Goal: Transaction & Acquisition: Purchase product/service

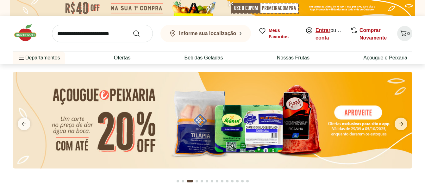
click at [324, 30] on link "Entrar" at bounding box center [323, 30] width 15 height 5
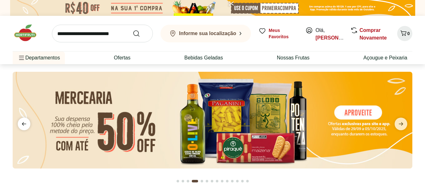
click at [23, 123] on icon "previous" at bounding box center [24, 123] width 4 height 3
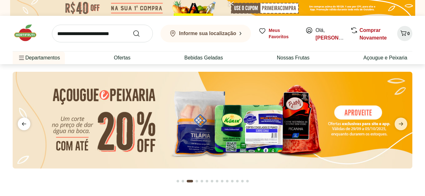
click at [23, 123] on icon "previous" at bounding box center [24, 123] width 4 height 3
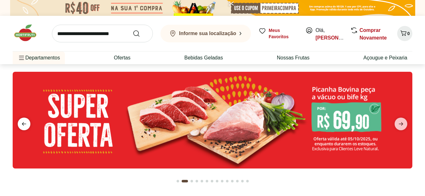
click at [23, 123] on icon "previous" at bounding box center [24, 123] width 4 height 3
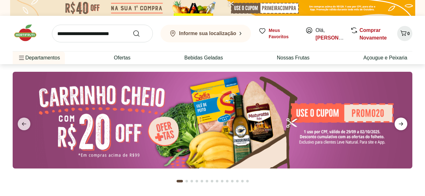
click at [399, 125] on icon "next" at bounding box center [401, 124] width 8 height 8
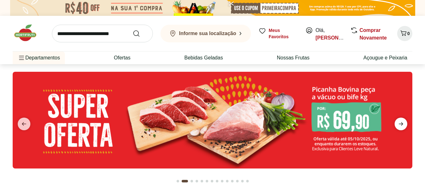
click at [399, 125] on icon "next" at bounding box center [401, 124] width 8 height 8
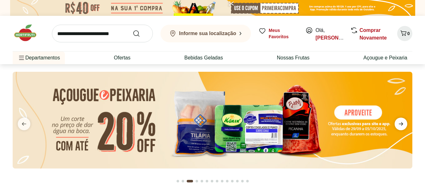
click at [399, 125] on icon "next" at bounding box center [401, 124] width 8 height 8
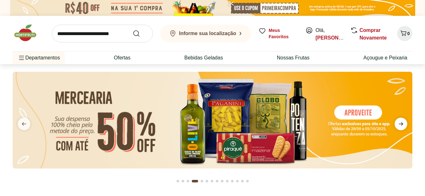
click at [399, 125] on icon "next" at bounding box center [401, 124] width 8 height 8
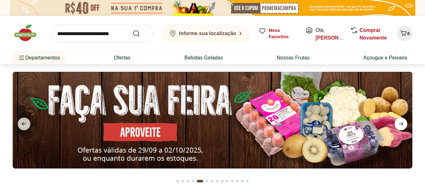
click at [399, 125] on icon "next" at bounding box center [401, 124] width 8 height 8
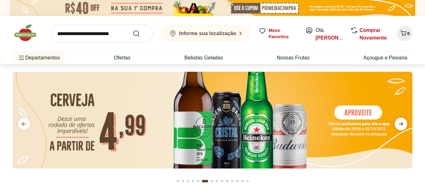
click at [399, 125] on icon "next" at bounding box center [401, 124] width 8 height 8
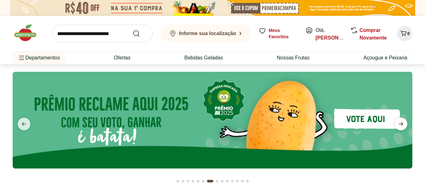
click at [399, 125] on icon "next" at bounding box center [401, 124] width 8 height 8
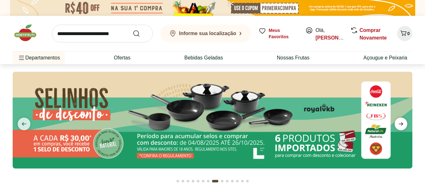
click at [399, 125] on icon "next" at bounding box center [401, 124] width 8 height 8
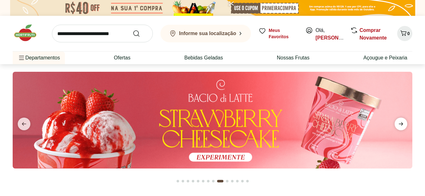
click at [399, 125] on icon "next" at bounding box center [401, 124] width 8 height 8
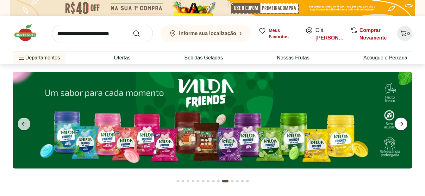
click at [399, 124] on icon "next" at bounding box center [401, 123] width 4 height 3
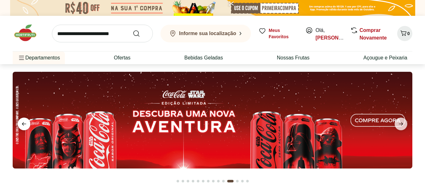
click at [21, 122] on icon "previous" at bounding box center [24, 124] width 8 height 8
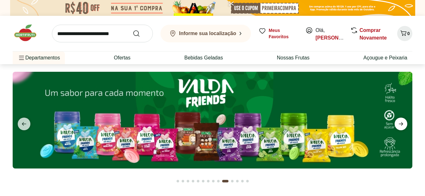
click at [400, 122] on icon "next" at bounding box center [401, 124] width 8 height 8
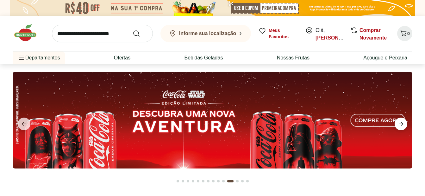
click at [400, 122] on icon "next" at bounding box center [401, 124] width 8 height 8
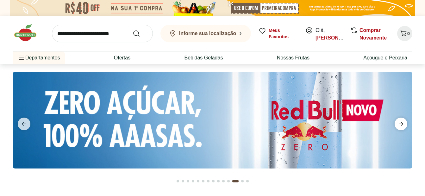
click at [400, 122] on icon "next" at bounding box center [401, 124] width 8 height 8
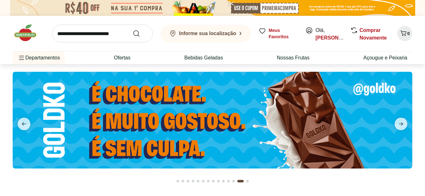
click at [204, 127] on img at bounding box center [213, 120] width 400 height 97
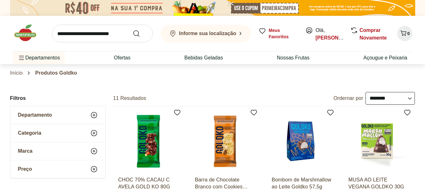
click at [374, 97] on select "**********" at bounding box center [390, 98] width 49 height 13
select select "*********"
click at [366, 92] on select "**********" at bounding box center [390, 98] width 49 height 13
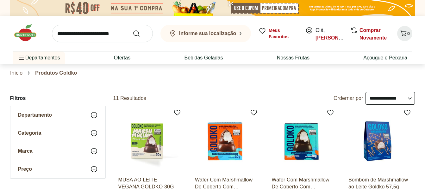
click at [24, 38] on img at bounding box center [29, 32] width 32 height 19
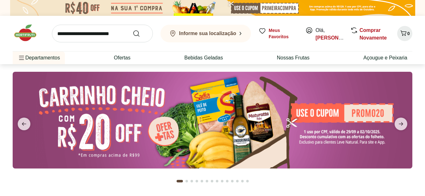
click at [153, 119] on img at bounding box center [213, 120] width 400 height 97
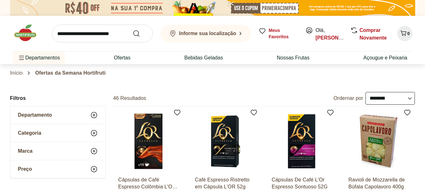
click at [410, 99] on select "**********" at bounding box center [390, 98] width 49 height 13
select select "*********"
click at [366, 92] on select "**********" at bounding box center [390, 98] width 49 height 13
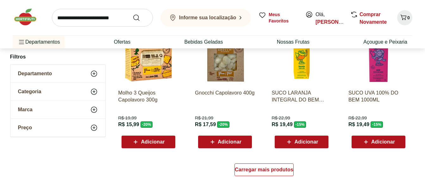
scroll to position [380, 0]
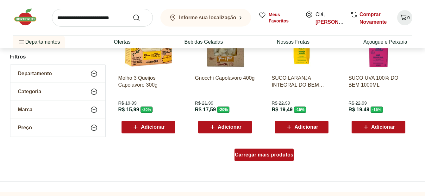
click at [260, 154] on span "Carregar mais produtos" at bounding box center [264, 155] width 59 height 5
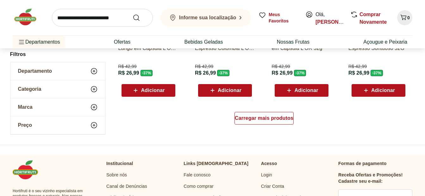
scroll to position [846, 0]
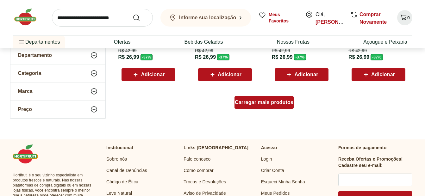
click at [276, 101] on span "Carregar mais produtos" at bounding box center [264, 102] width 59 height 5
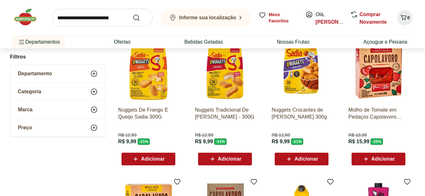
scroll to position [0, 0]
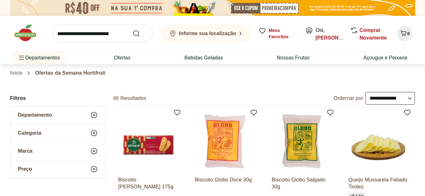
click at [22, 36] on img at bounding box center [29, 32] width 32 height 19
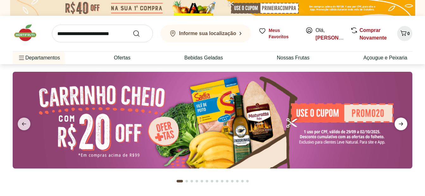
click at [404, 124] on icon "next" at bounding box center [401, 124] width 8 height 8
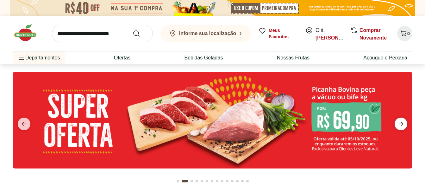
click at [404, 124] on icon "next" at bounding box center [401, 124] width 8 height 8
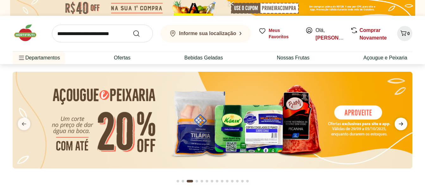
click at [404, 124] on icon "next" at bounding box center [401, 124] width 8 height 8
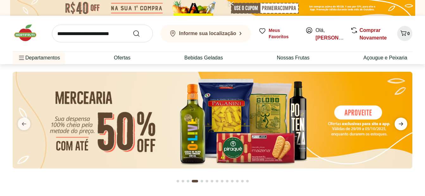
click at [403, 124] on icon "next" at bounding box center [401, 123] width 4 height 3
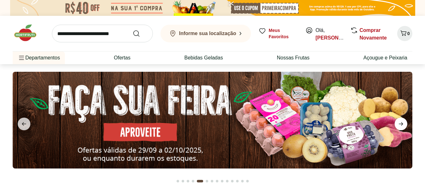
click at [403, 124] on icon "next" at bounding box center [401, 124] width 8 height 8
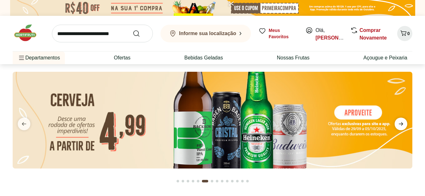
click at [403, 124] on icon "next" at bounding box center [401, 124] width 8 height 8
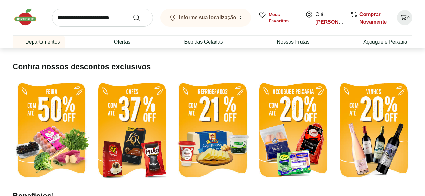
scroll to position [143, 0]
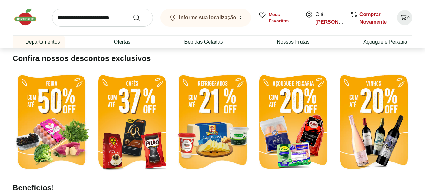
click at [66, 108] on img at bounding box center [52, 123] width 78 height 104
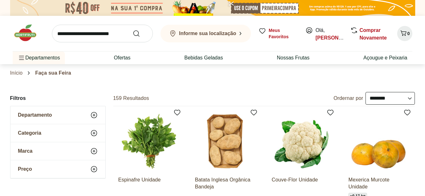
click at [409, 100] on select "**********" at bounding box center [390, 98] width 49 height 13
select select "*********"
click at [366, 92] on select "**********" at bounding box center [390, 98] width 49 height 13
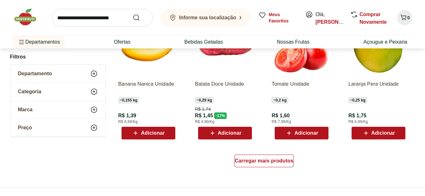
scroll to position [378, 0]
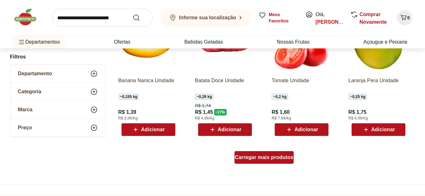
click at [271, 161] on div "Carregar mais produtos" at bounding box center [264, 157] width 59 height 13
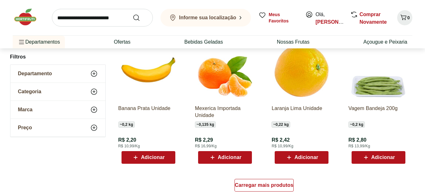
scroll to position [802, 0]
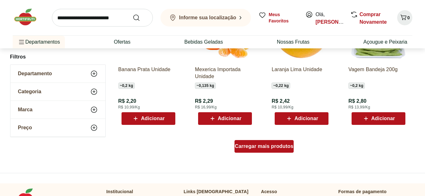
click at [284, 146] on span "Carregar mais produtos" at bounding box center [264, 146] width 59 height 5
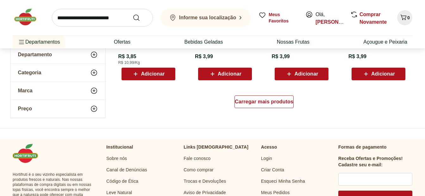
scroll to position [1249, 0]
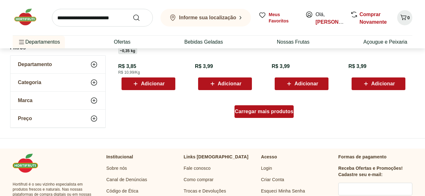
click at [271, 116] on div "Carregar mais produtos" at bounding box center [264, 111] width 59 height 13
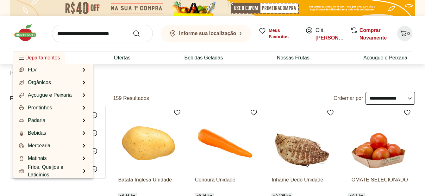
scroll to position [63, 0]
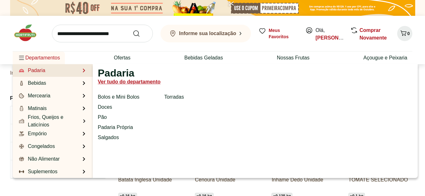
click at [118, 83] on link "Ver tudo do departamento" at bounding box center [129, 82] width 63 height 8
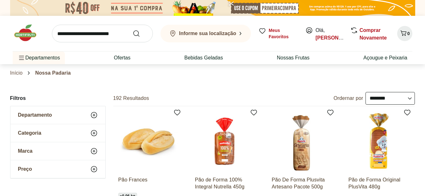
click at [369, 101] on select "**********" at bounding box center [390, 98] width 49 height 13
select select "*********"
click at [366, 92] on select "**********" at bounding box center [390, 98] width 49 height 13
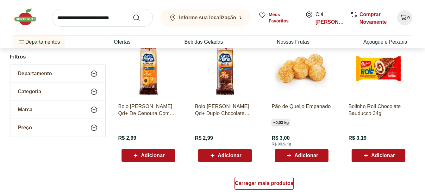
scroll to position [360, 0]
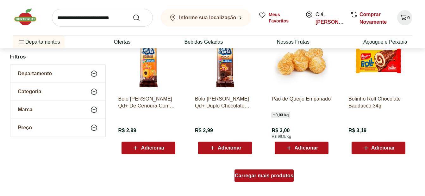
click at [260, 178] on span "Carregar mais produtos" at bounding box center [264, 175] width 59 height 5
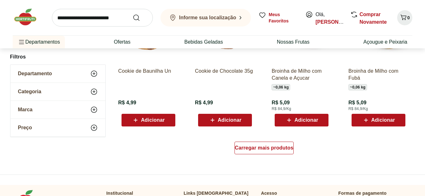
scroll to position [819, 0]
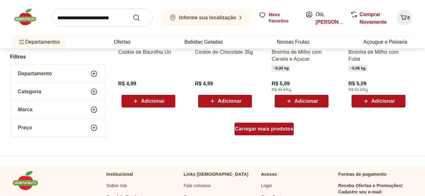
click at [264, 130] on span "Carregar mais produtos" at bounding box center [264, 129] width 59 height 5
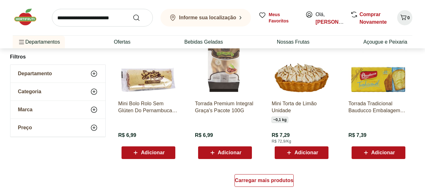
scroll to position [1220, 0]
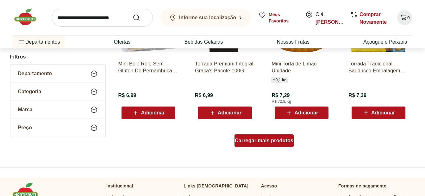
click at [290, 139] on span "Carregar mais produtos" at bounding box center [264, 140] width 59 height 5
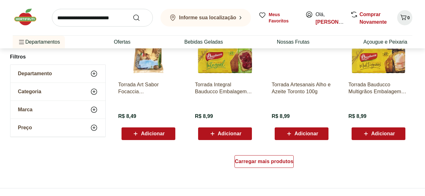
scroll to position [1620, 0]
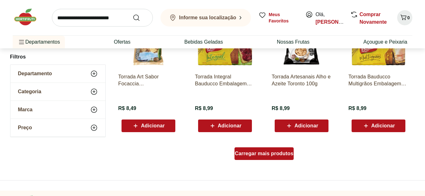
click at [283, 157] on div "Carregar mais produtos" at bounding box center [264, 153] width 59 height 13
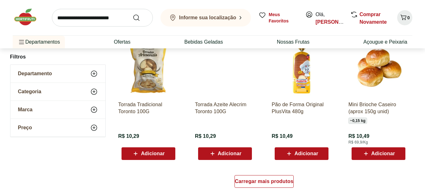
scroll to position [2057, 0]
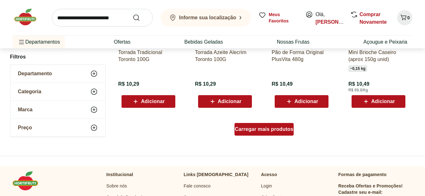
click at [281, 132] on div "Carregar mais produtos" at bounding box center [264, 129] width 59 height 13
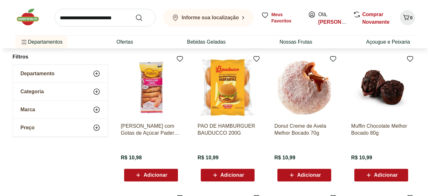
scroll to position [2123, 0]
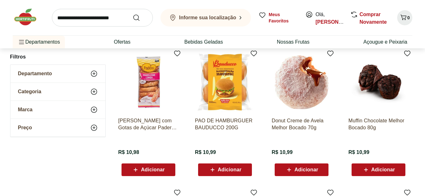
click at [148, 169] on span "Adicionar" at bounding box center [153, 169] width 24 height 5
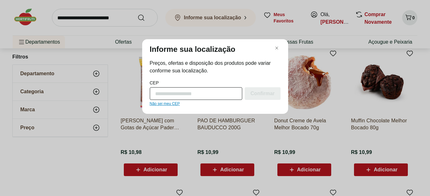
click at [160, 92] on input "CEP" at bounding box center [196, 93] width 93 height 13
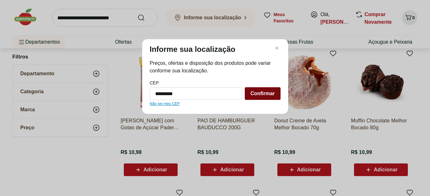
type input "*********"
click at [273, 93] on span "Confirmar" at bounding box center [262, 93] width 24 height 5
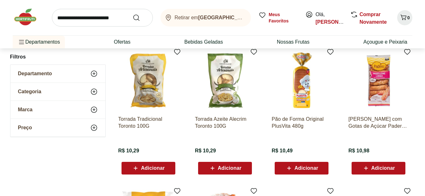
scroll to position [1444, 0]
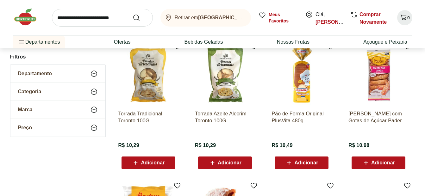
click at [386, 162] on span "Adicionar" at bounding box center [383, 162] width 24 height 5
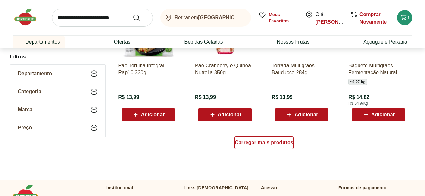
scroll to position [2473, 0]
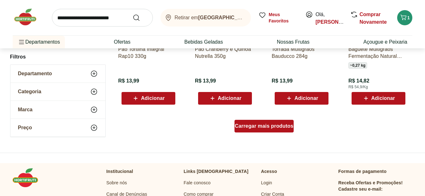
click at [273, 124] on span "Carregar mais produtos" at bounding box center [264, 126] width 59 height 5
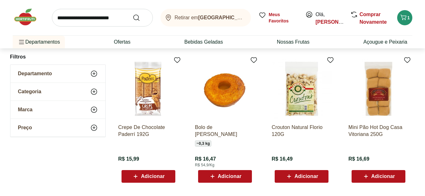
scroll to position [2845, 0]
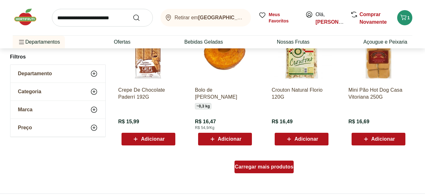
click at [265, 163] on div "Carregar mais produtos" at bounding box center [264, 167] width 59 height 13
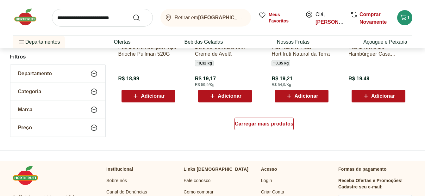
scroll to position [3321, 0]
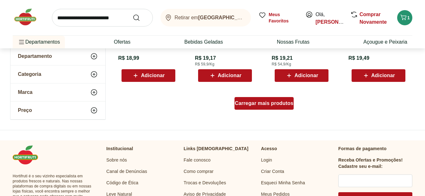
click at [263, 105] on span "Carregar mais produtos" at bounding box center [264, 103] width 59 height 5
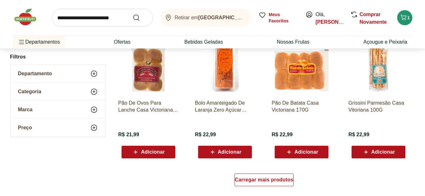
scroll to position [3688, 0]
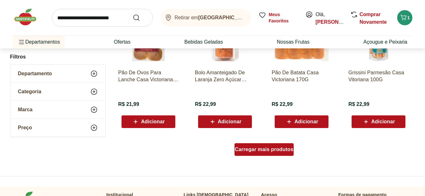
click at [267, 153] on div "Carregar mais produtos" at bounding box center [264, 149] width 59 height 13
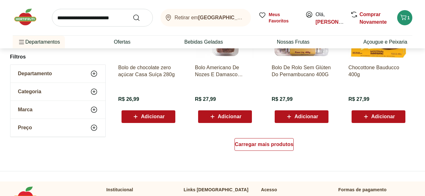
scroll to position [4139, 0]
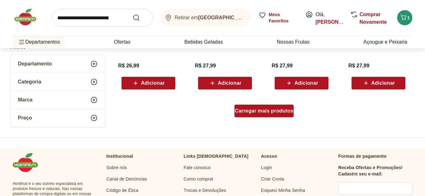
click at [285, 113] on span "Carregar mais produtos" at bounding box center [264, 111] width 59 height 5
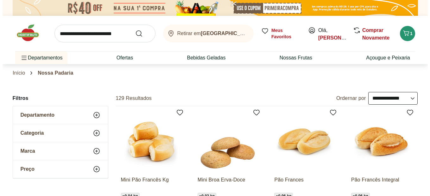
scroll to position [73, 0]
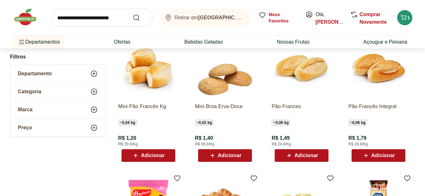
click at [312, 154] on span "Adicionar" at bounding box center [306, 155] width 24 height 5
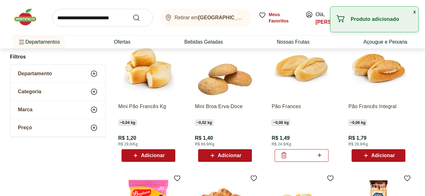
click at [319, 157] on icon at bounding box center [319, 156] width 4 height 4
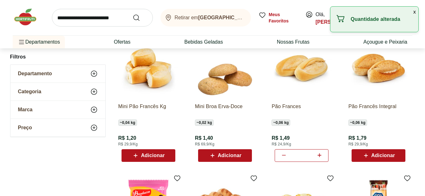
click at [319, 157] on icon at bounding box center [319, 156] width 4 height 4
type input "**"
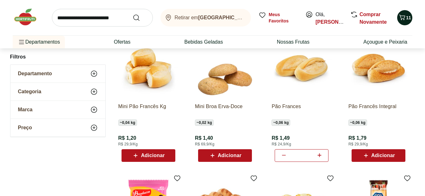
click at [404, 21] on icon "Carrinho" at bounding box center [402, 18] width 8 height 8
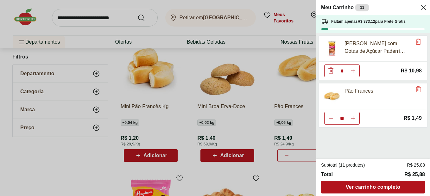
click at [353, 72] on icon "Aumentar Quantidade" at bounding box center [352, 70] width 5 height 5
type input "*"
